Goal: Information Seeking & Learning: Learn about a topic

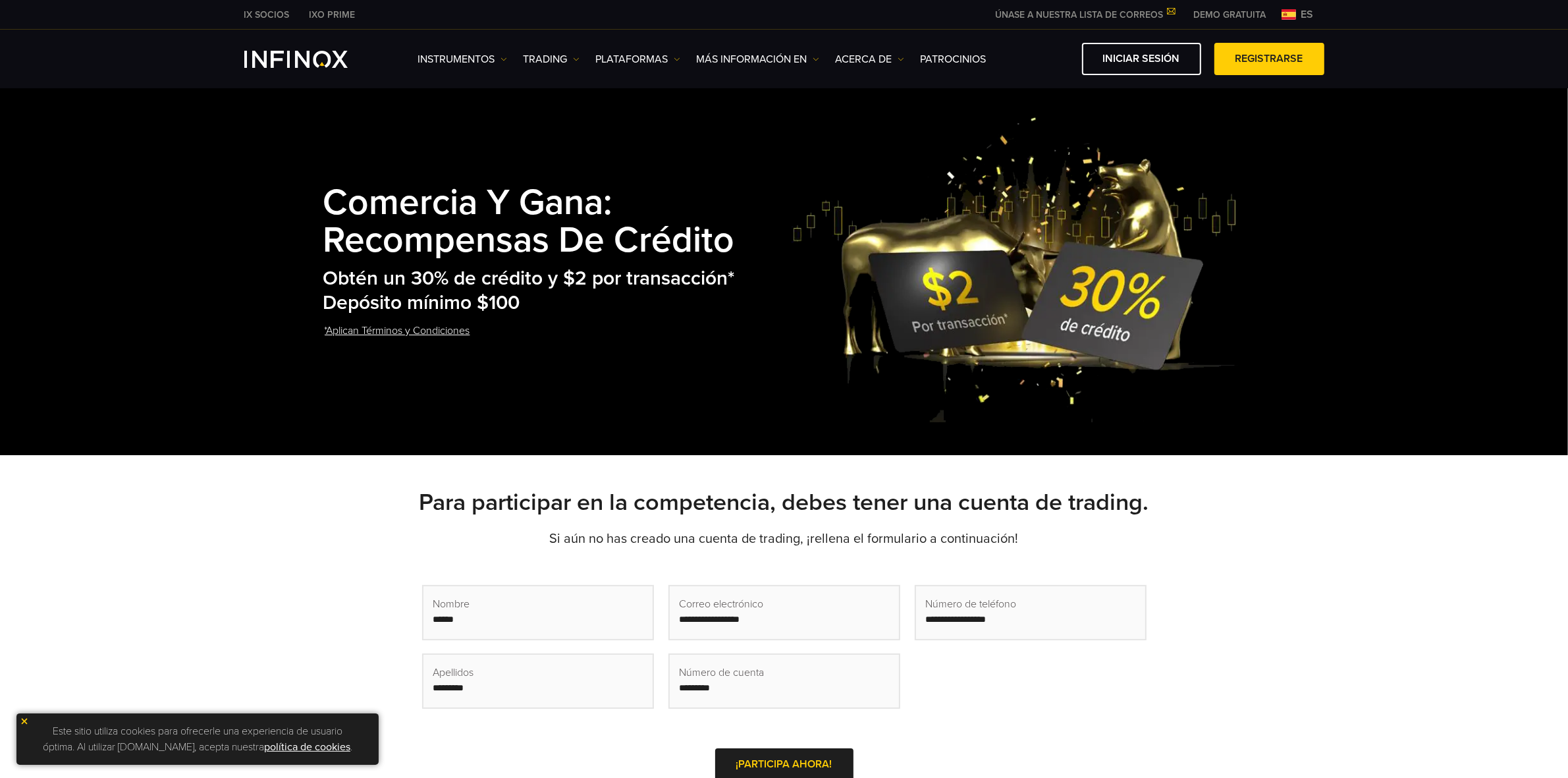
click at [334, 451] on div "Comercia y Gana: Recompensas de Crédito Obtén un 30% de crédito y $2 por transa…" at bounding box center [784, 268] width 1568 height 374
